Goal: Transaction & Acquisition: Download file/media

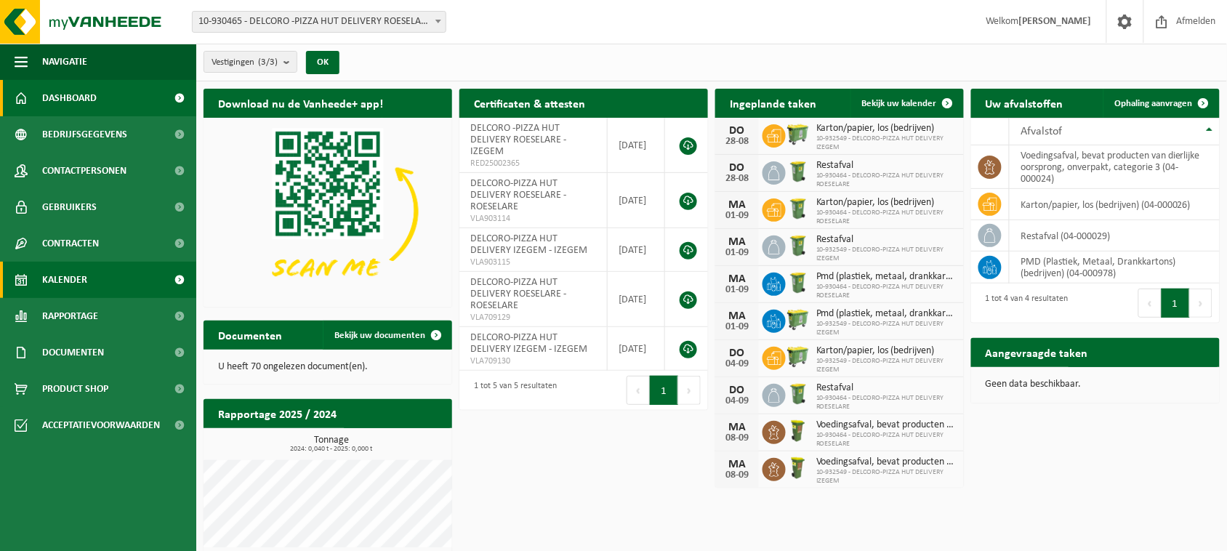
click at [55, 270] on span "Kalender" at bounding box center [64, 280] width 45 height 36
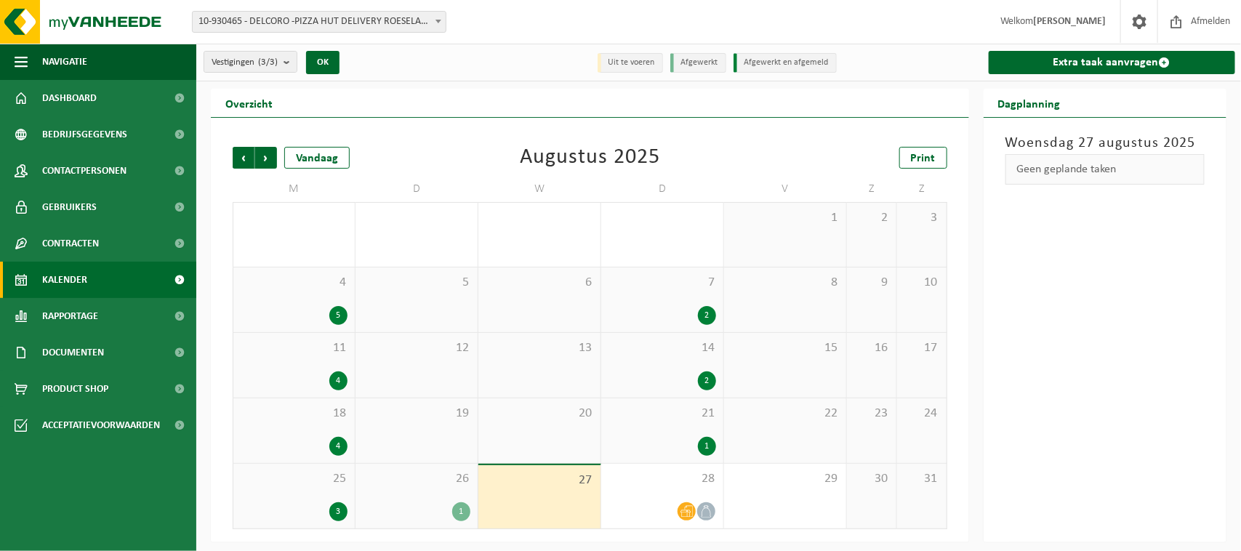
click at [434, 492] on div "26 1" at bounding box center [416, 496] width 122 height 65
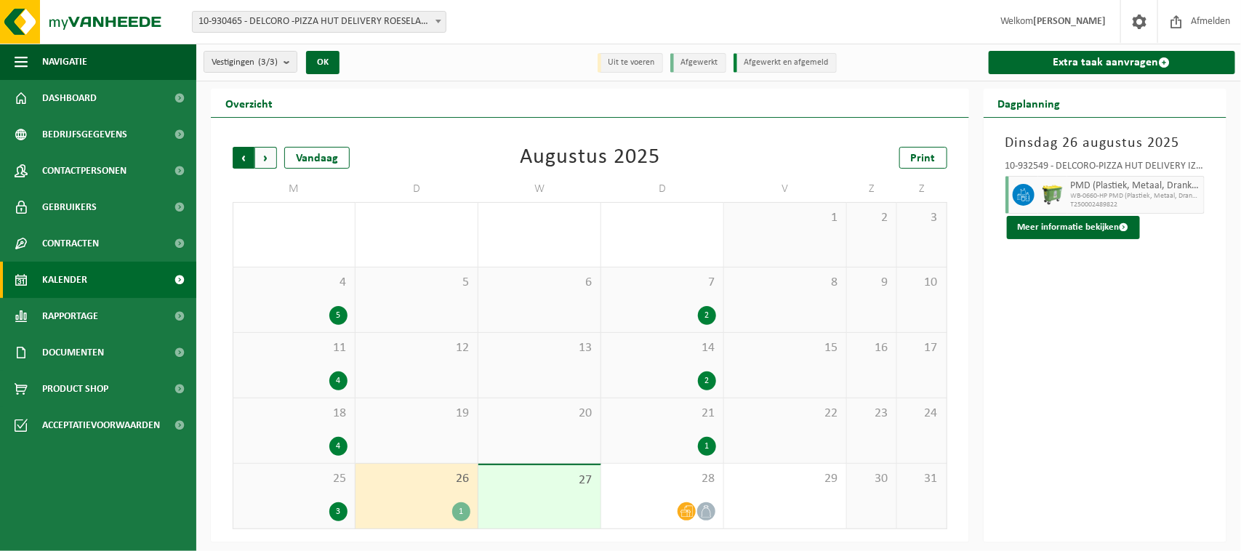
click at [270, 154] on span "Volgende" at bounding box center [266, 158] width 22 height 22
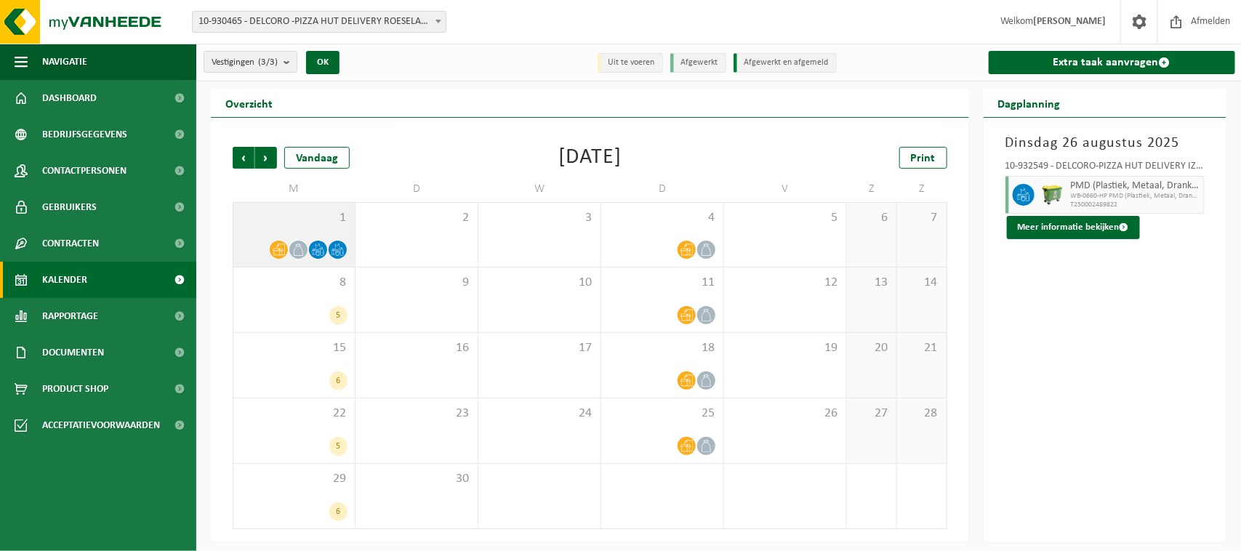
click at [286, 251] on div at bounding box center [279, 250] width 20 height 20
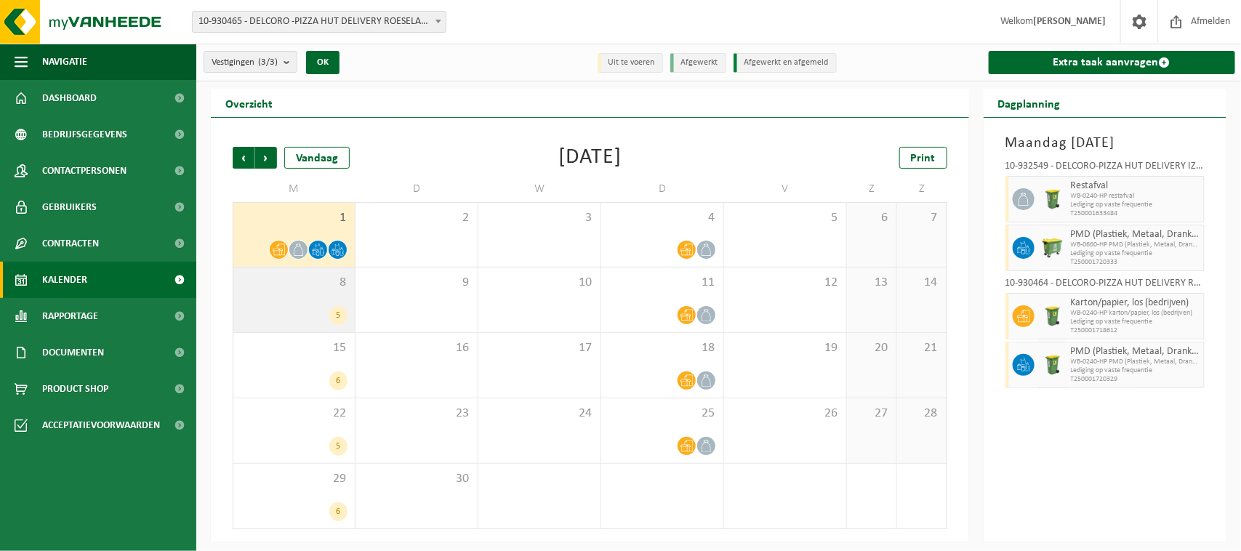
click at [305, 307] on div "5" at bounding box center [294, 315] width 107 height 19
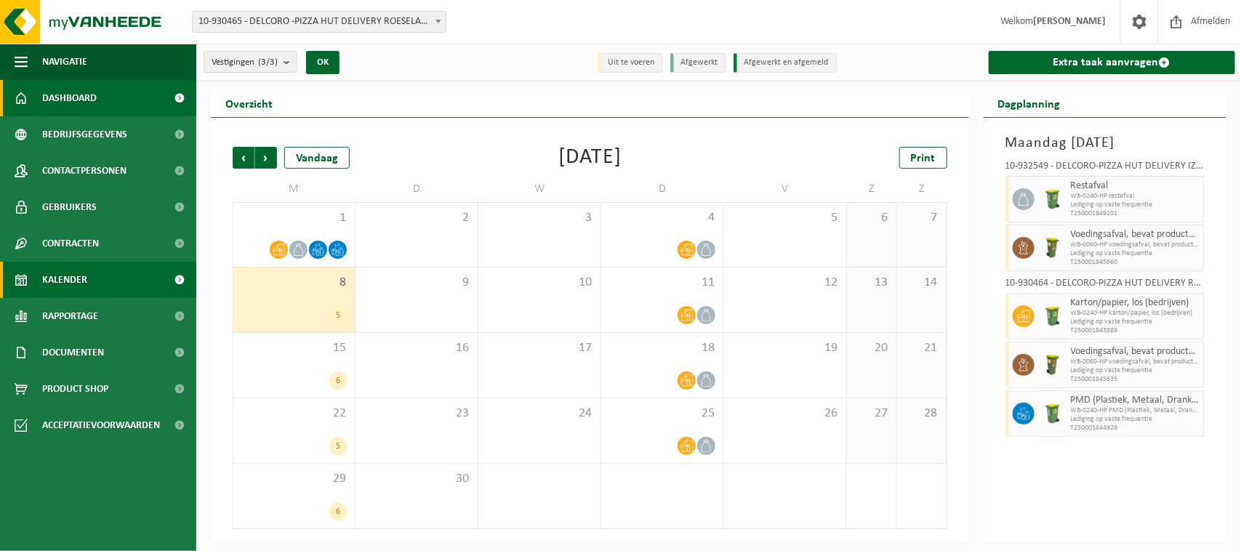
click at [113, 98] on link "Dashboard" at bounding box center [98, 98] width 196 height 36
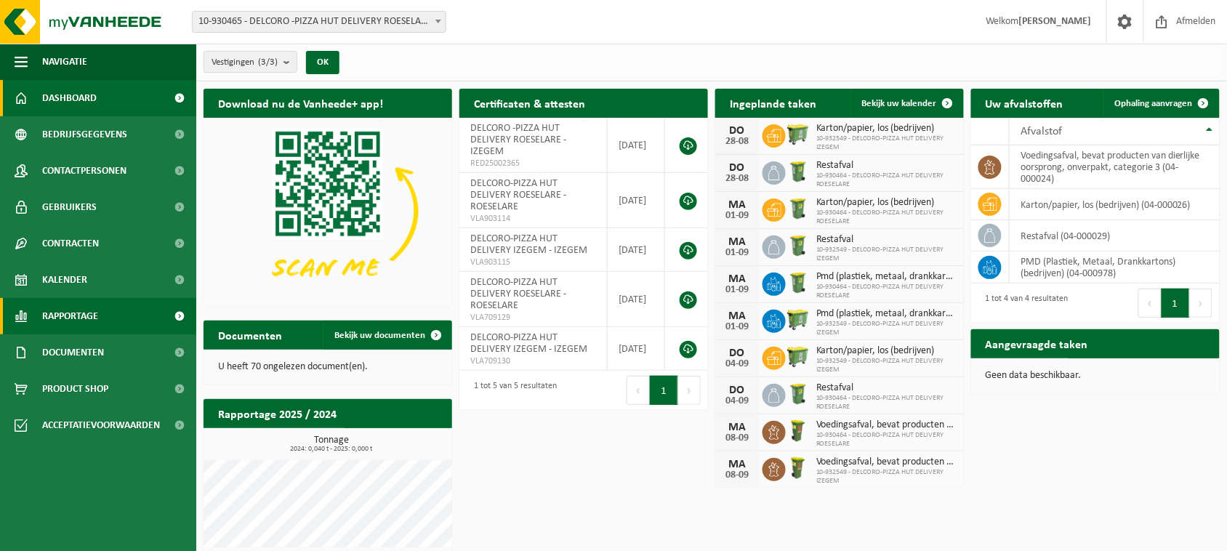
click at [70, 313] on span "Rapportage" at bounding box center [70, 316] width 56 height 36
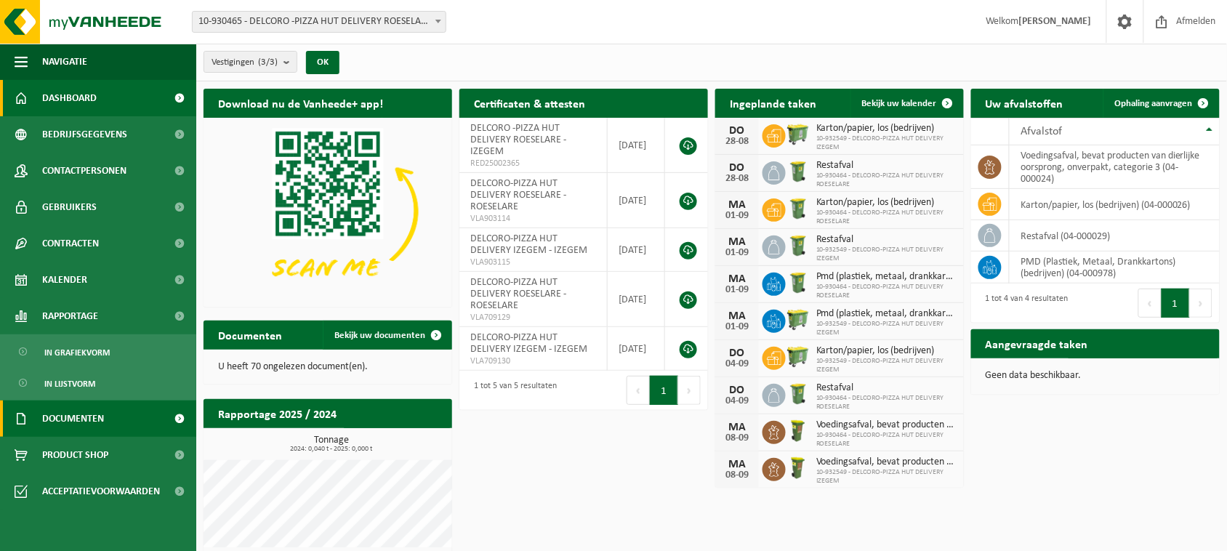
click at [75, 411] on span "Documenten" at bounding box center [73, 418] width 62 height 36
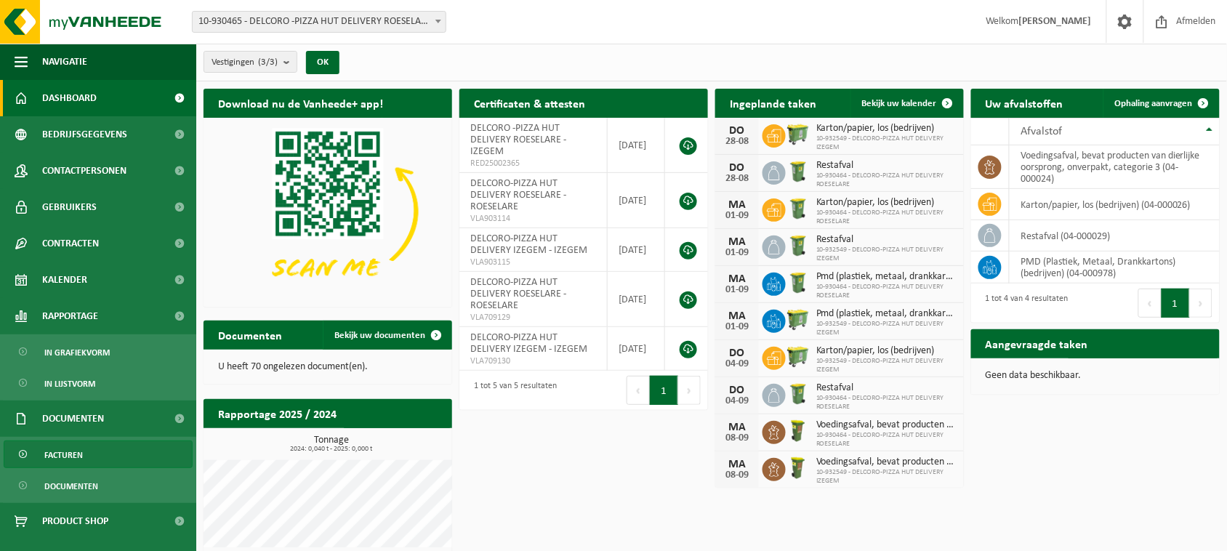
click at [84, 451] on link "Facturen" at bounding box center [98, 454] width 189 height 28
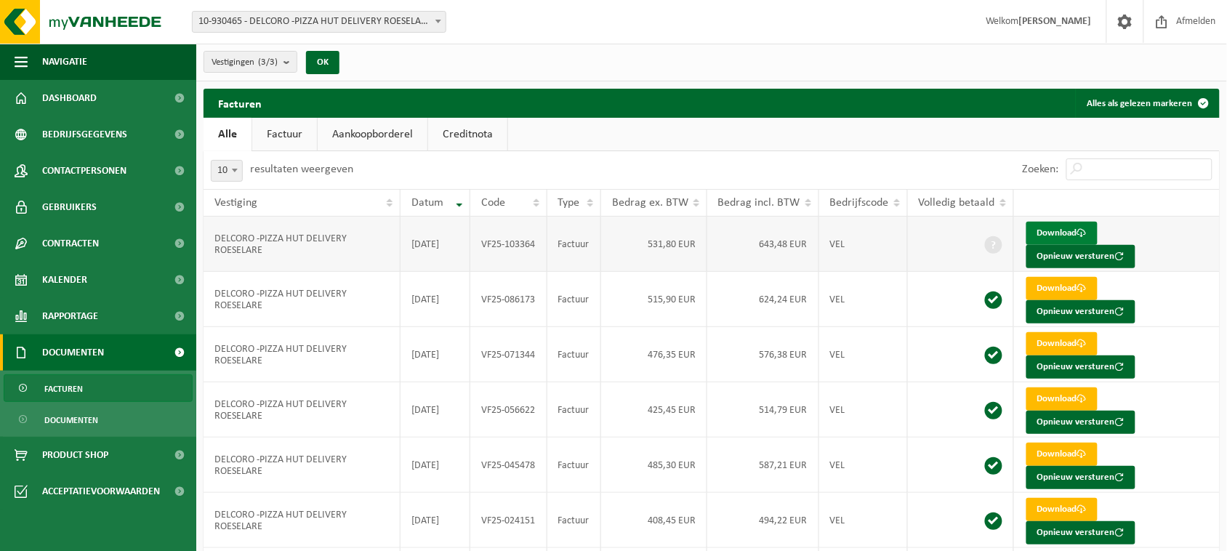
click at [1061, 227] on link "Download" at bounding box center [1061, 233] width 71 height 23
